Goal: Register for event/course

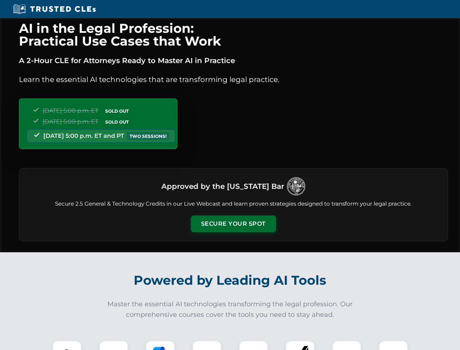
click at [233, 224] on button "Secure Your Spot" at bounding box center [233, 223] width 85 height 17
click at [67, 345] on img at bounding box center [66, 354] width 21 height 21
